Goal: Task Accomplishment & Management: Manage account settings

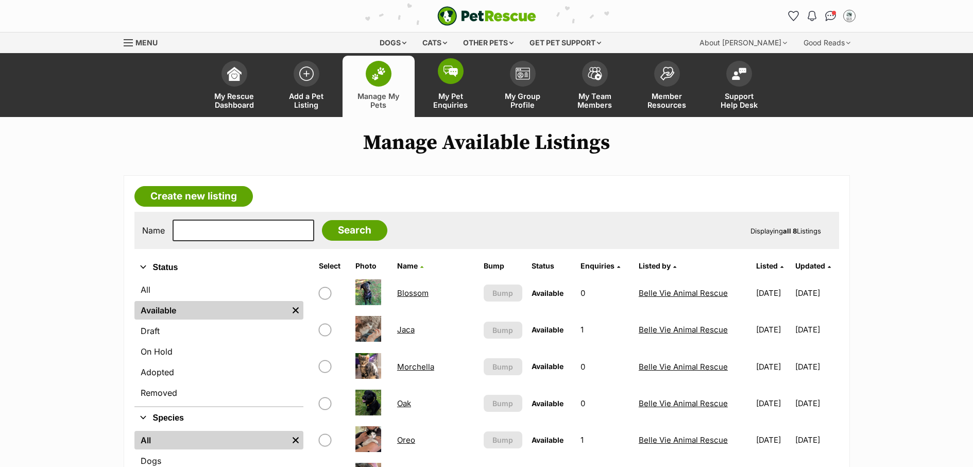
click at [466, 88] on link "My Pet Enquiries" at bounding box center [451, 86] width 72 height 61
